Goal: Information Seeking & Learning: Learn about a topic

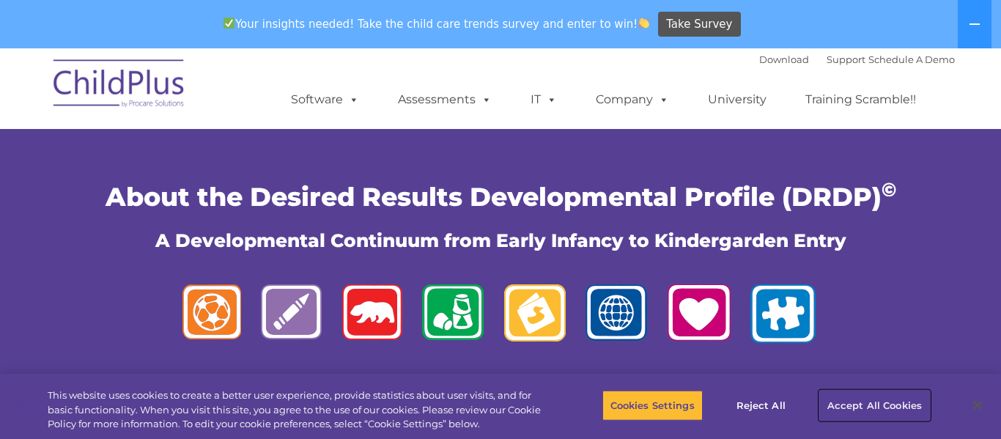
click at [874, 408] on button "Accept All Cookies" at bounding box center [875, 405] width 111 height 31
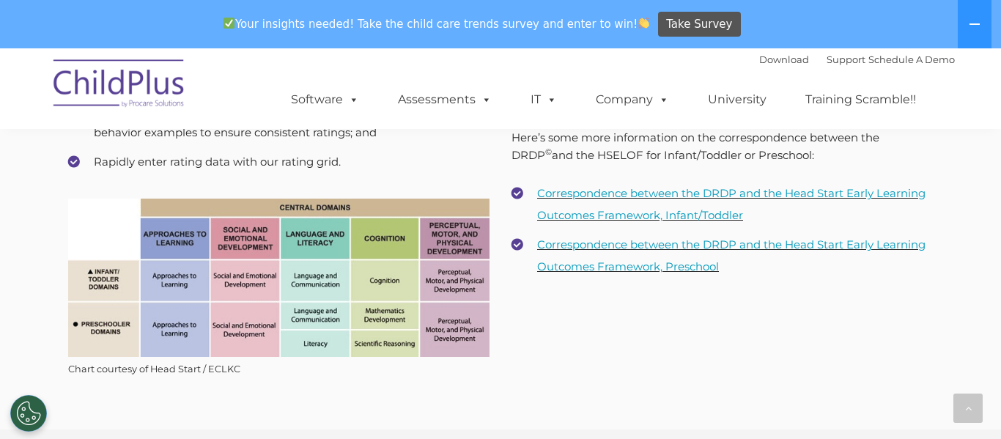
scroll to position [1835, 0]
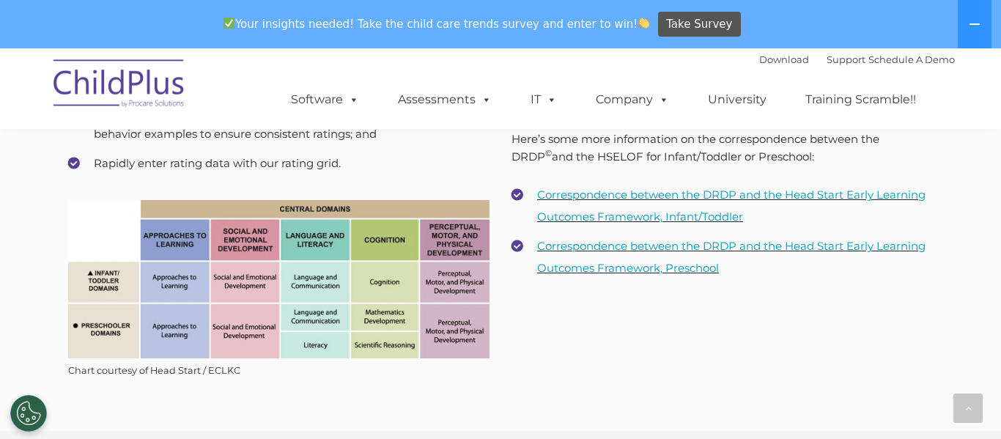
click at [175, 243] on img at bounding box center [279, 279] width 422 height 158
click at [606, 317] on div "Standards and Framework Aligned with the DRDP © The DRDP © is organized by doma…" at bounding box center [500, 71] width 887 height 672
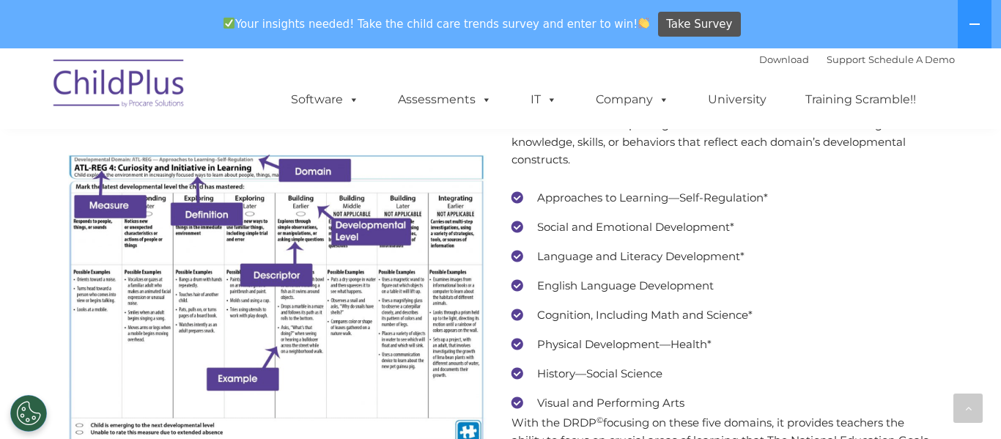
scroll to position [2843, 0]
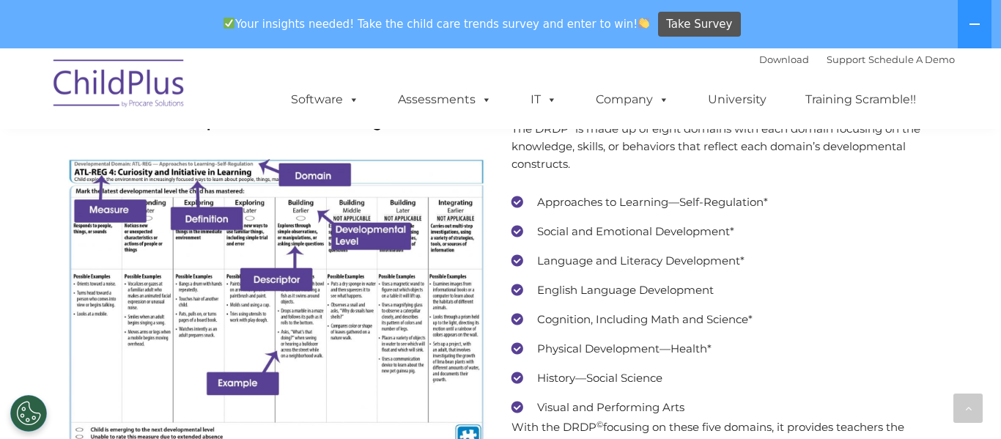
click at [517, 202] on li "Approaches to Learning—Self-Regulation*" at bounding box center [723, 202] width 422 height 22
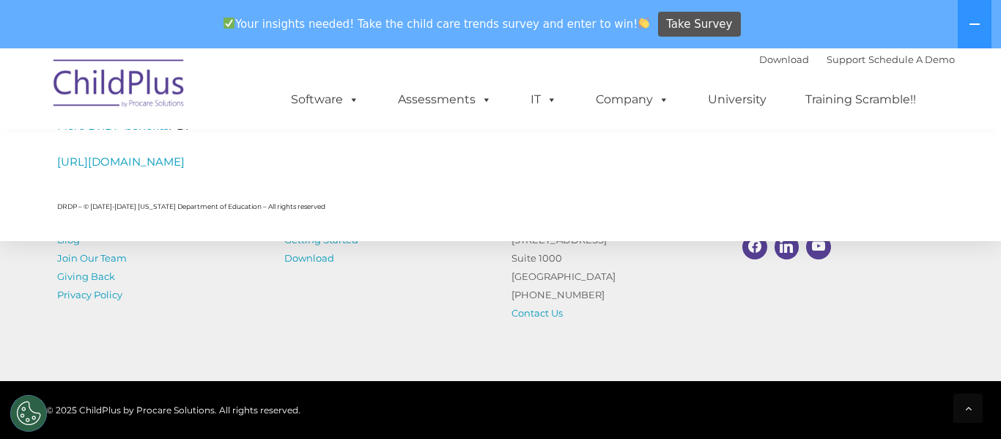
scroll to position [6957, 0]
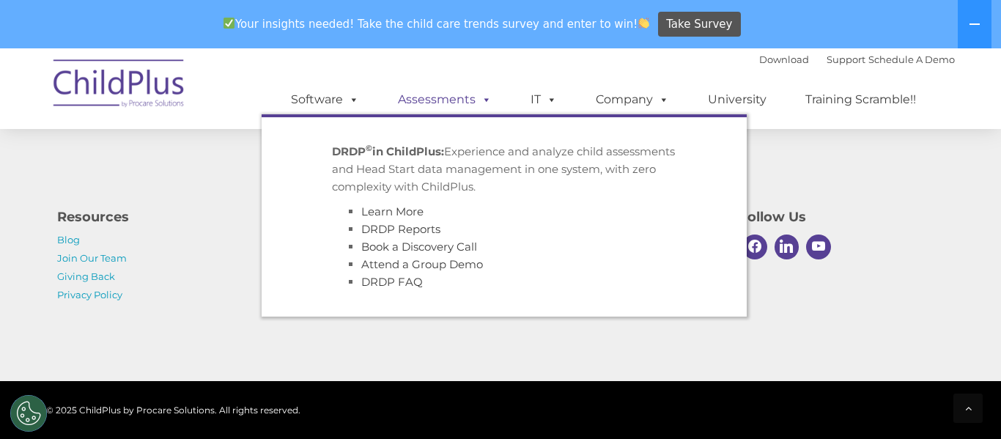
click at [413, 97] on link "Assessments" at bounding box center [444, 99] width 123 height 29
click at [433, 108] on link "Assessments" at bounding box center [444, 99] width 123 height 29
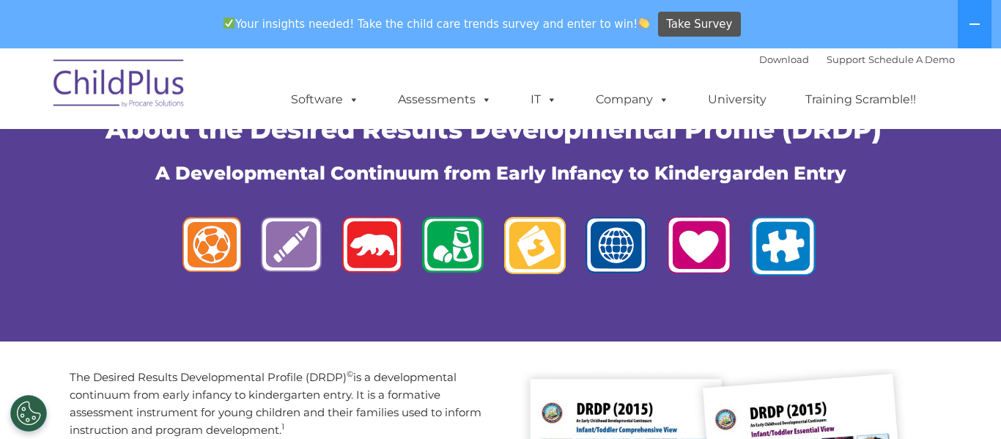
scroll to position [0, 0]
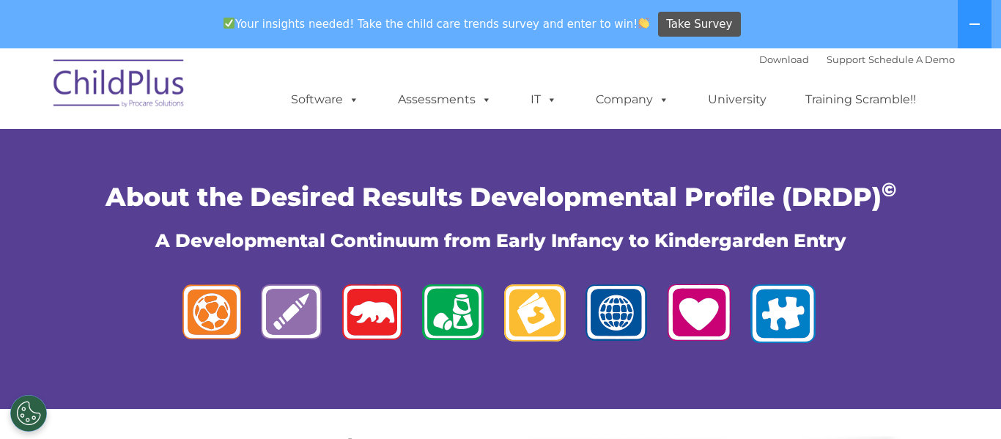
click at [227, 312] on img at bounding box center [501, 317] width 660 height 82
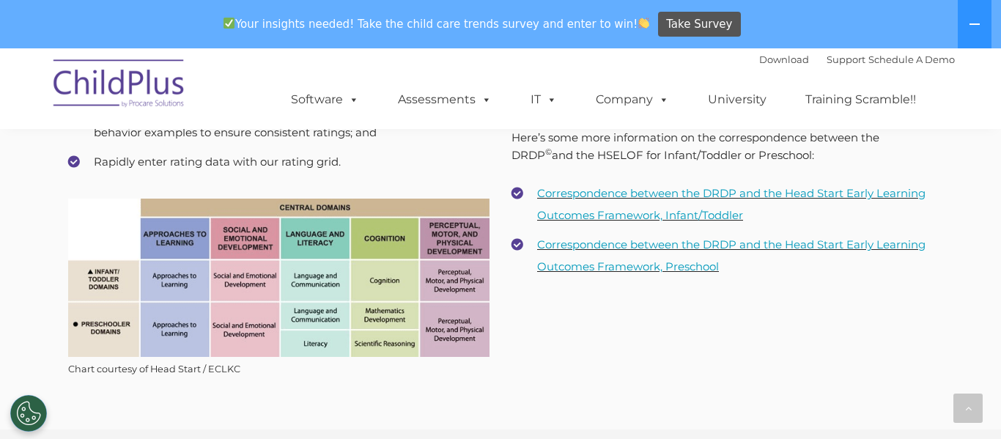
scroll to position [1837, 0]
click at [108, 283] on img at bounding box center [279, 277] width 422 height 158
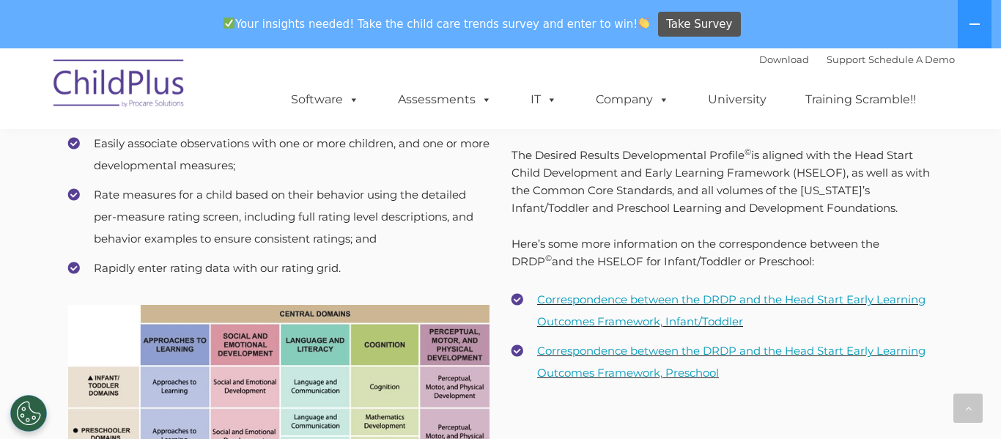
scroll to position [1727, 0]
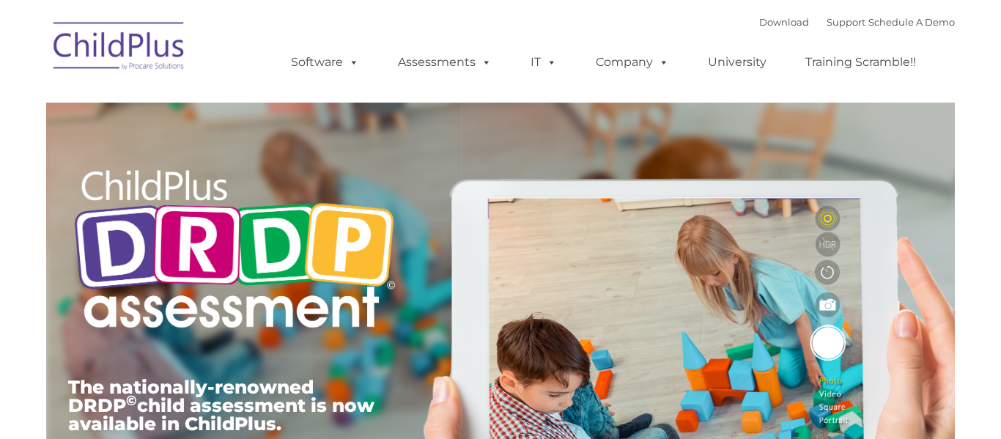
type input ""
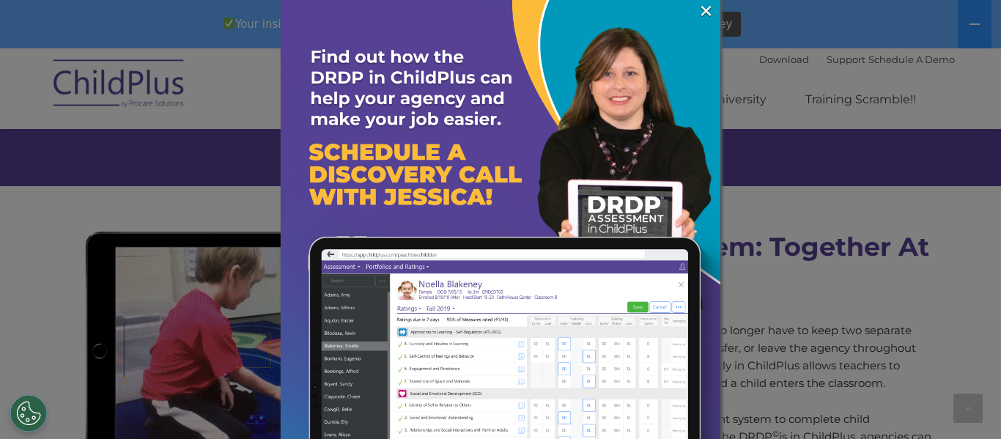
scroll to position [1185, 0]
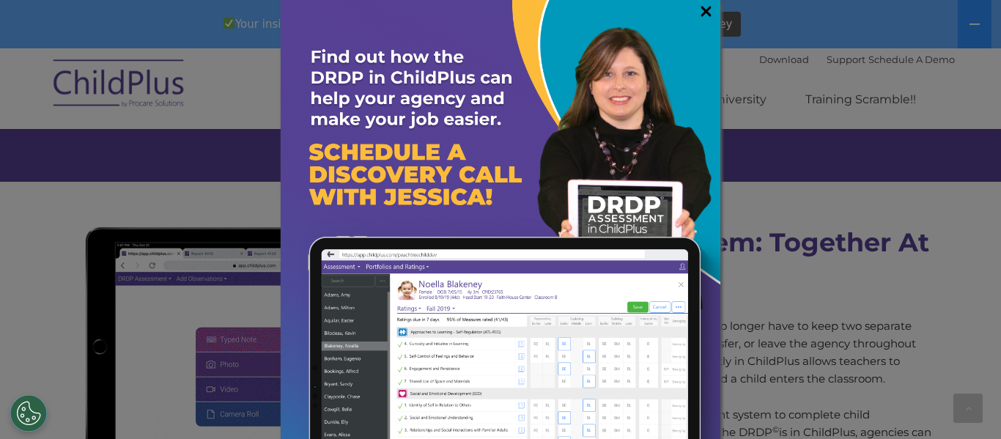
click at [707, 7] on link "×" at bounding box center [706, 11] width 17 height 15
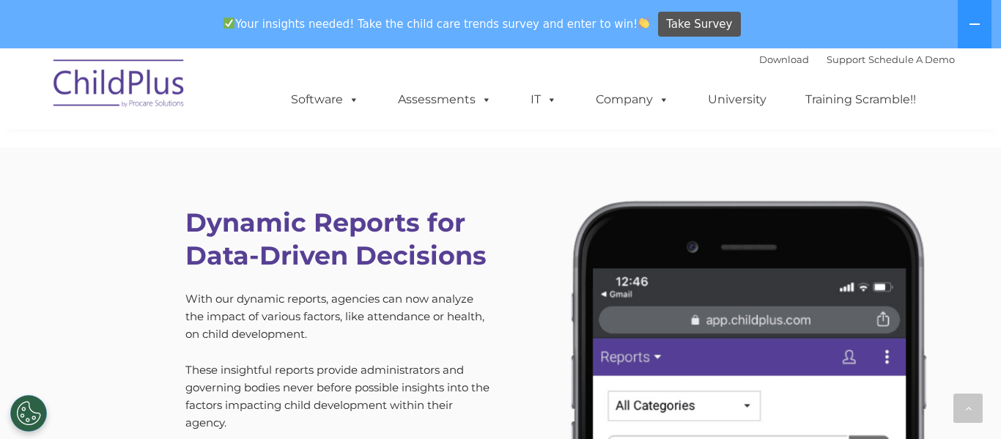
scroll to position [4064, 0]
